Goal: Navigation & Orientation: Find specific page/section

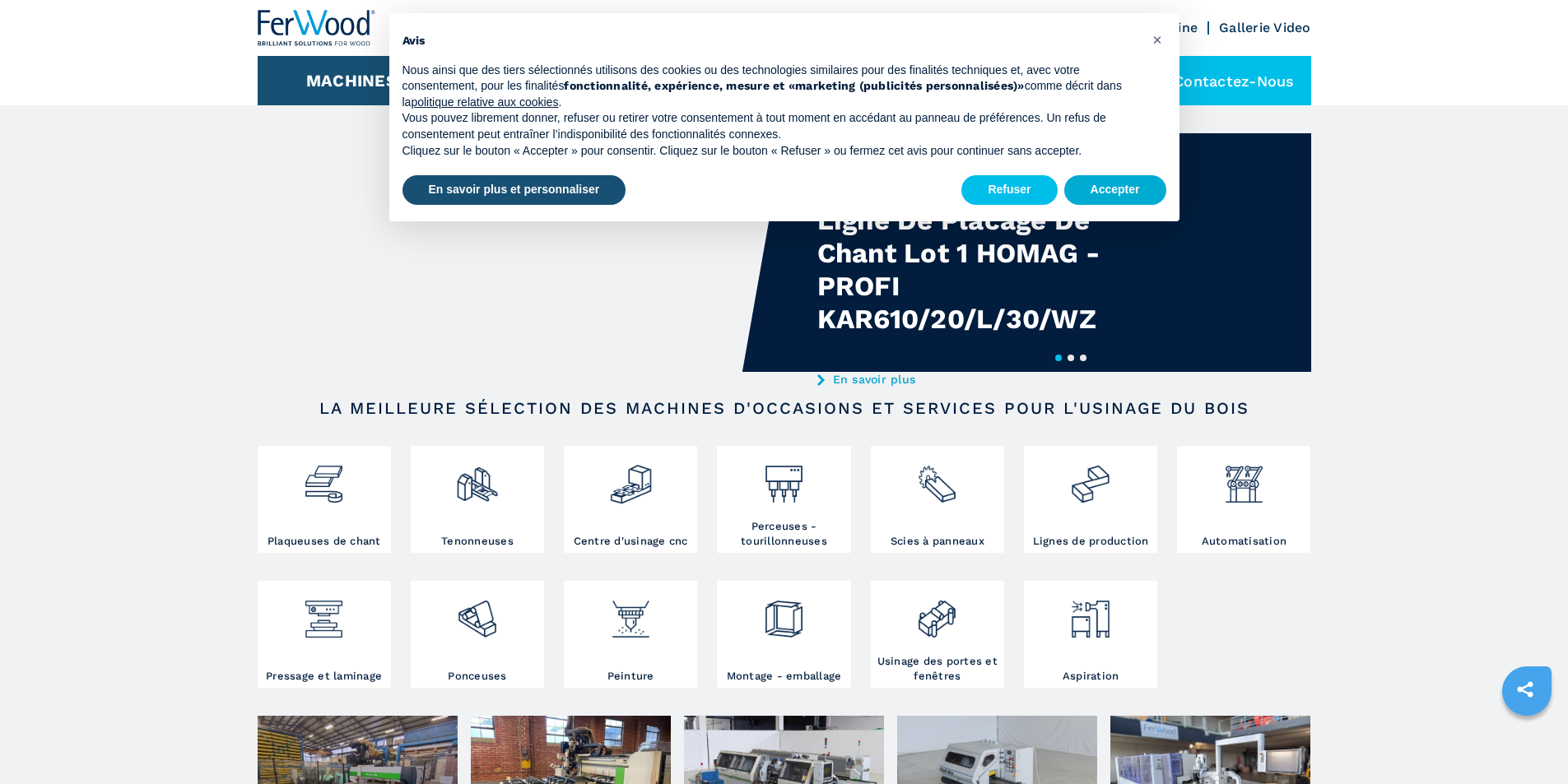
click at [1118, 202] on button "Accepter" at bounding box center [1114, 190] width 102 height 30
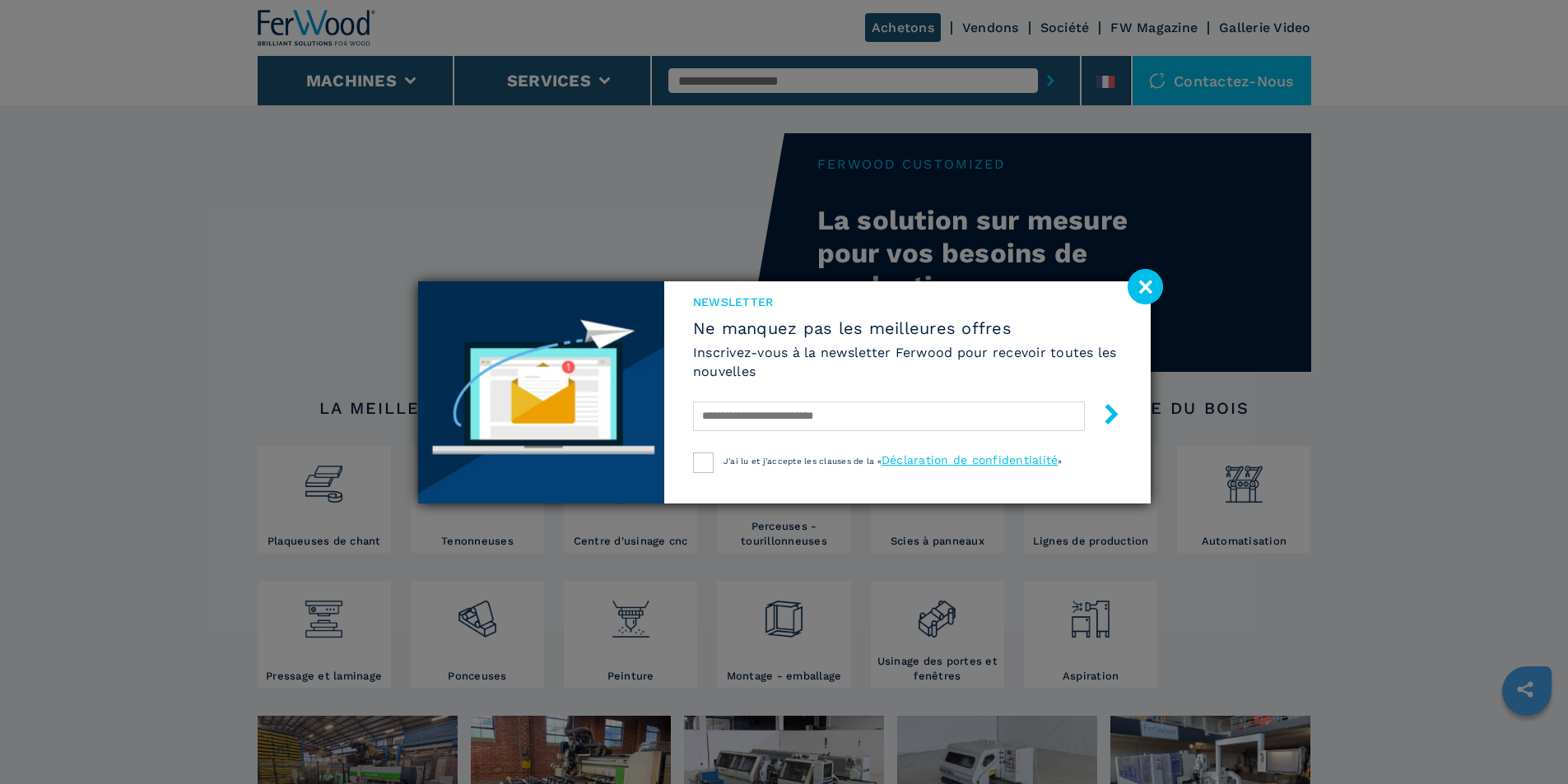
click at [1141, 299] on image at bounding box center [1145, 287] width 36 height 36
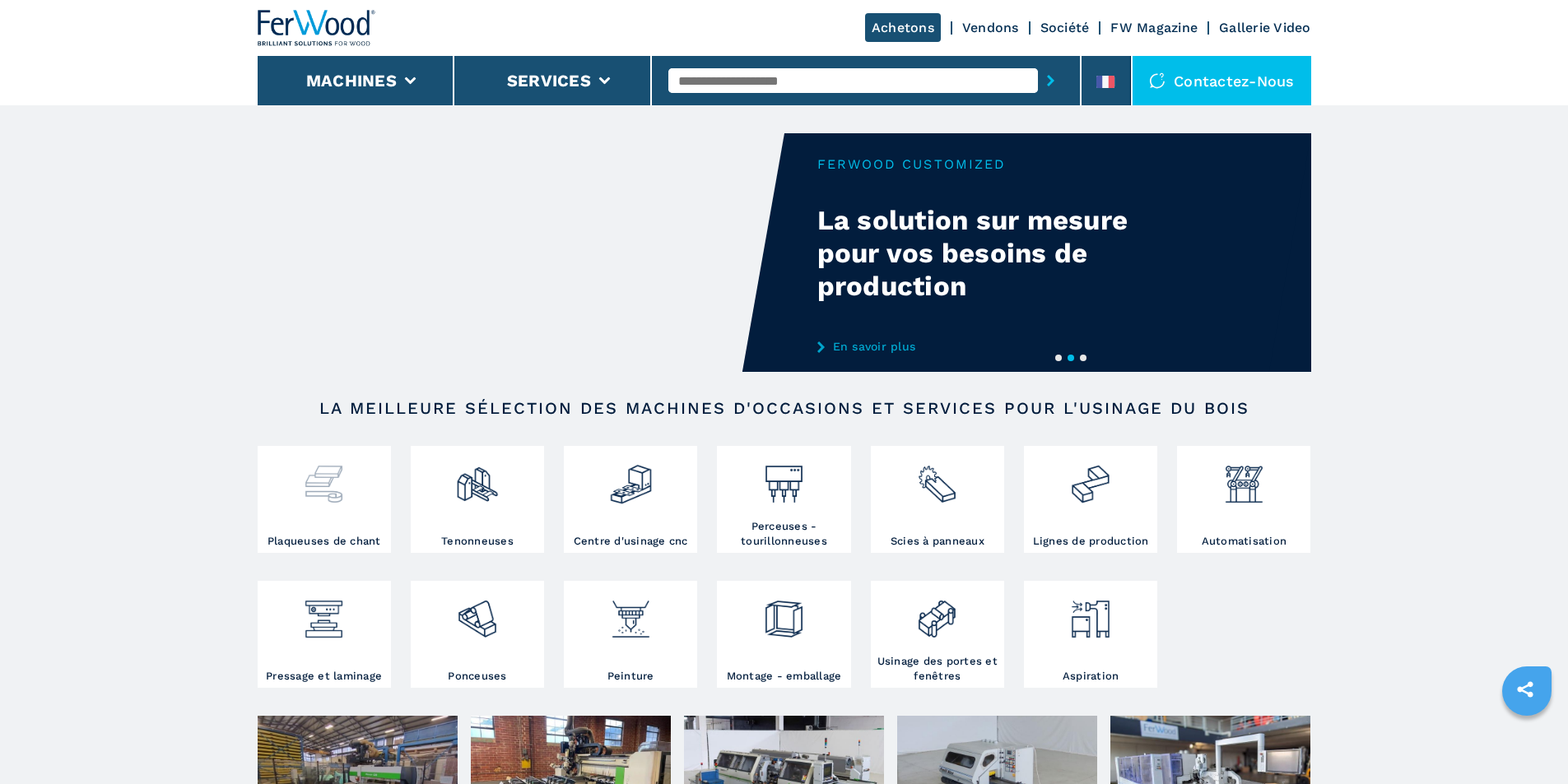
click at [368, 534] on div at bounding box center [324, 491] width 125 height 84
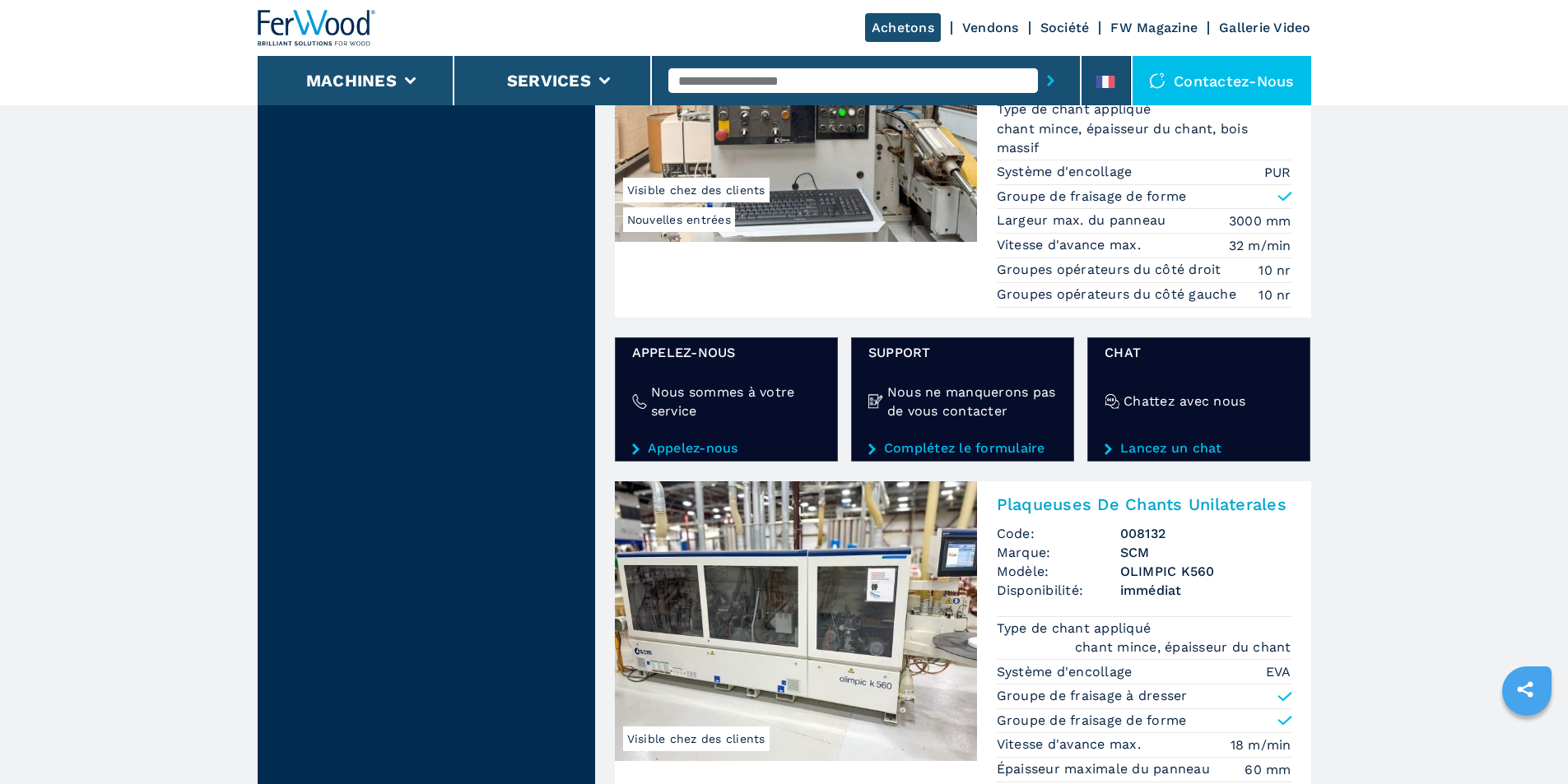
scroll to position [2961, 0]
